Goal: Task Accomplishment & Management: Manage account settings

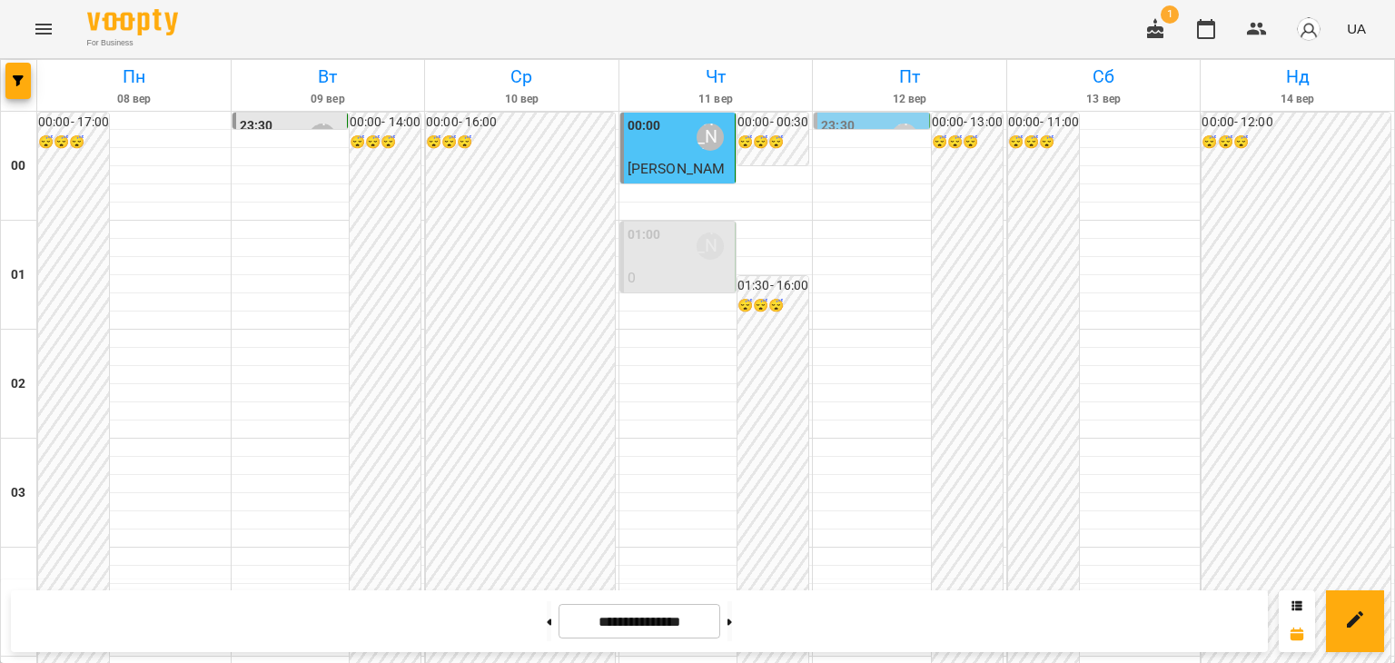
scroll to position [1783, 0]
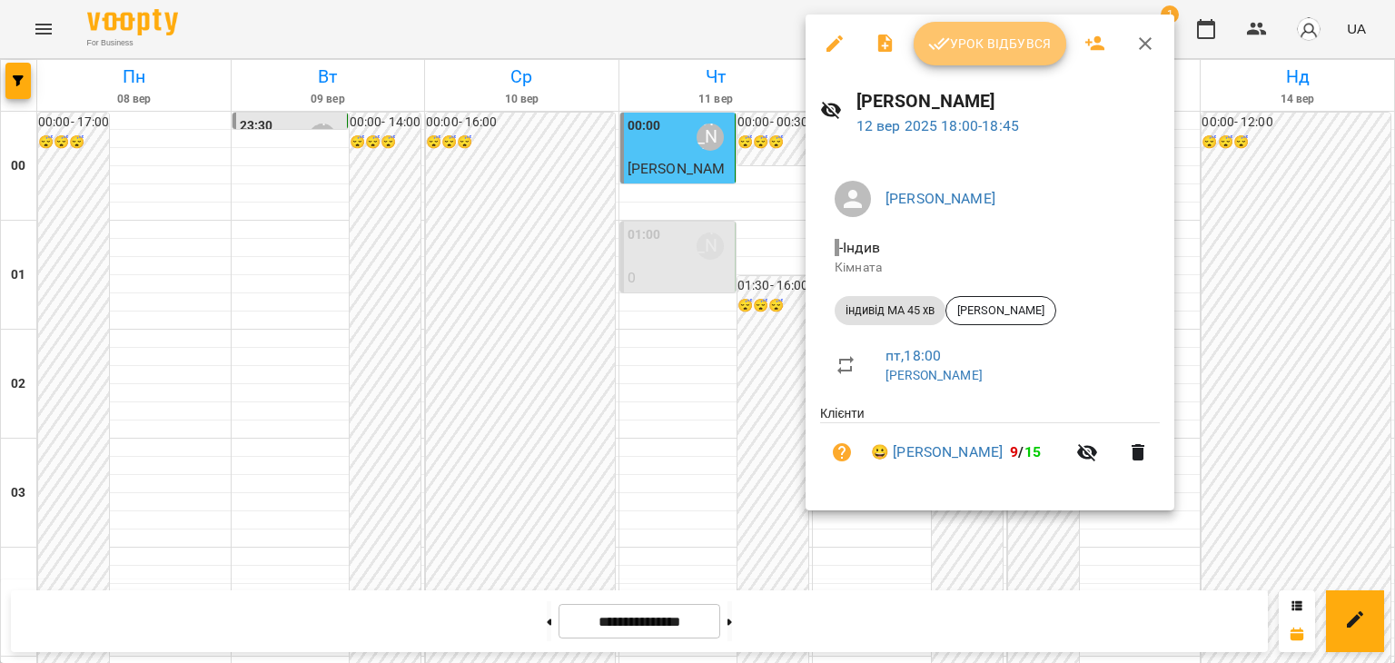
click at [1015, 41] on span "Урок відбувся" at bounding box center [990, 44] width 124 height 22
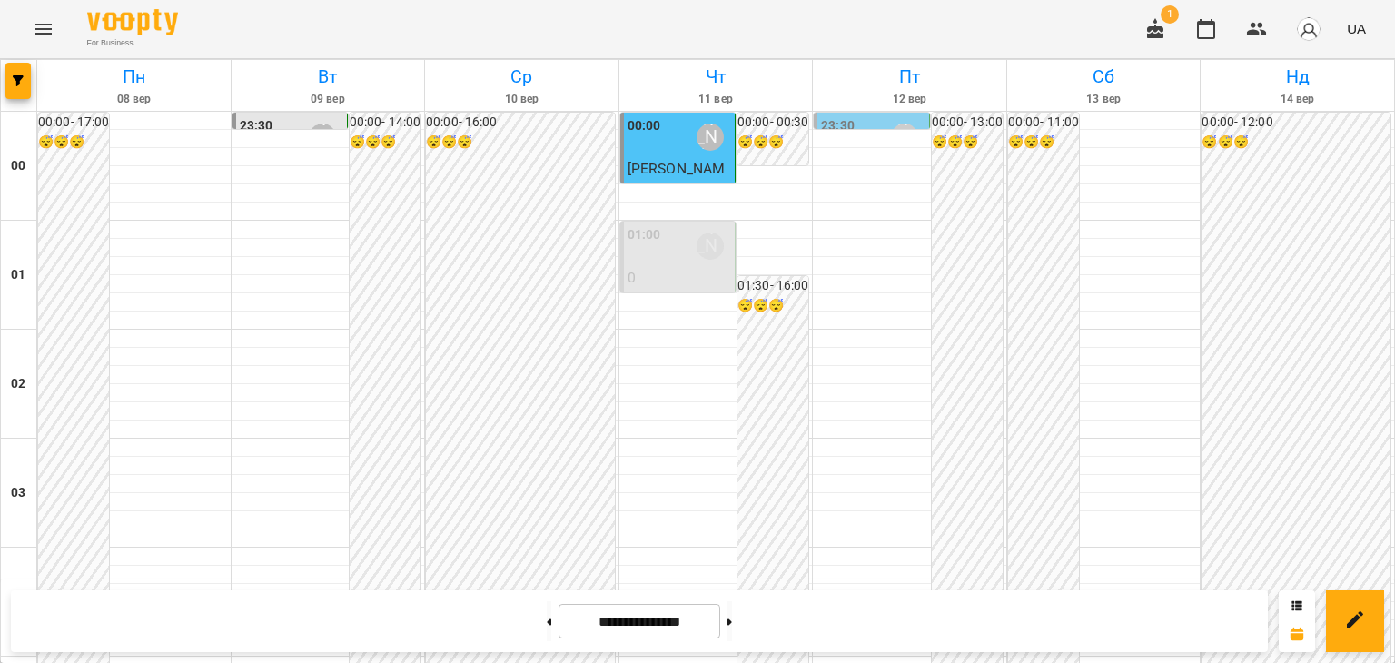
scroll to position [1998, 0]
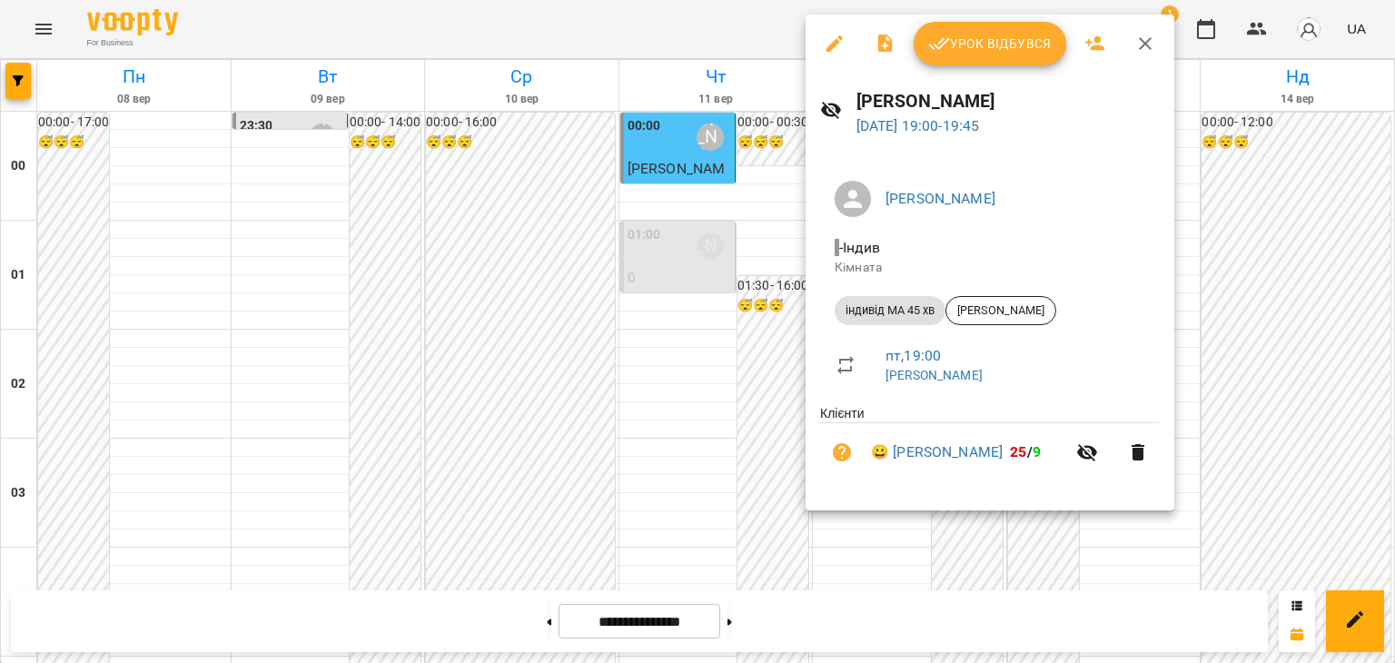
click at [1015, 45] on span "Урок відбувся" at bounding box center [990, 44] width 124 height 22
